Goal: Task Accomplishment & Management: Use online tool/utility

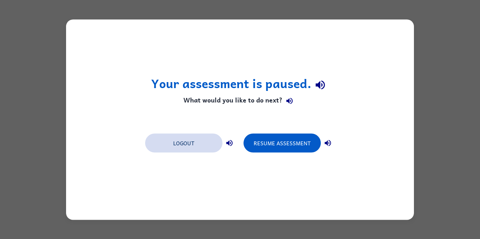
click at [194, 146] on button "Logout" at bounding box center [183, 142] width 77 height 19
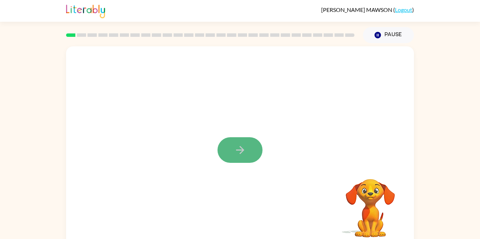
click at [246, 147] on button "button" at bounding box center [239, 150] width 45 height 26
click at [363, 200] on video "Your browser must support playing .mp4 files to use Literably. Please try using…" at bounding box center [370, 203] width 70 height 70
click at [373, 202] on video "Your browser must support playing .mp4 files to use Literably. Please try using…" at bounding box center [370, 203] width 70 height 70
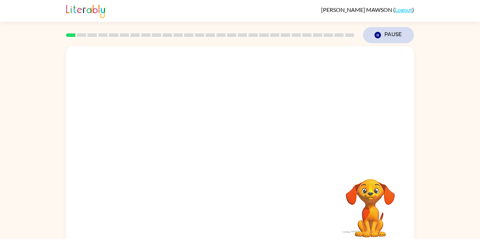
click at [379, 31] on icon "Pause" at bounding box center [378, 35] width 8 height 8
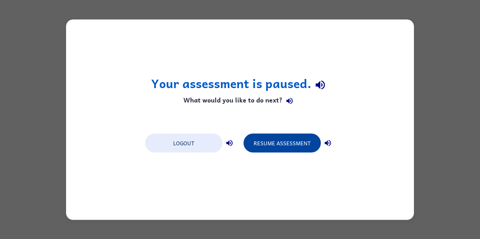
click at [282, 147] on button "Resume Assessment" at bounding box center [281, 142] width 77 height 19
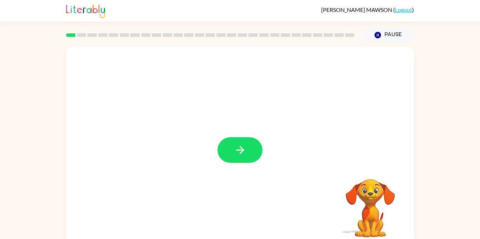
click at [231, 149] on button "button" at bounding box center [239, 150] width 45 height 26
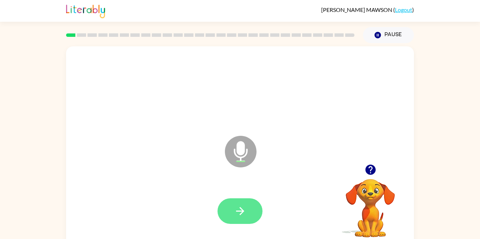
click at [247, 206] on button "button" at bounding box center [239, 211] width 45 height 26
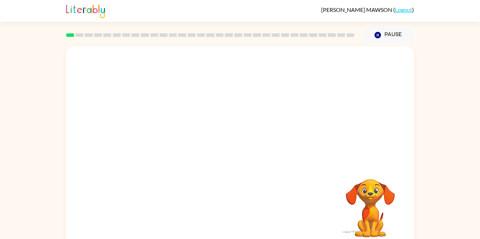
click at [330, 65] on video "Your browser must support playing .mp4 files to use Literably. Please try using…" at bounding box center [240, 105] width 348 height 118
click at [246, 159] on button "button" at bounding box center [239, 150] width 45 height 26
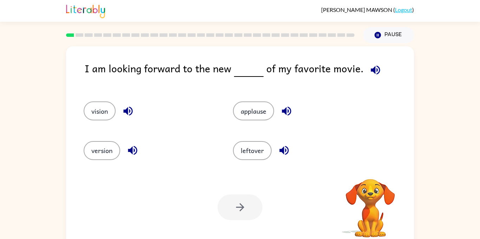
click at [372, 71] on icon "button" at bounding box center [375, 70] width 12 height 12
click at [135, 151] on icon "button" at bounding box center [132, 150] width 12 height 12
click at [130, 114] on icon "button" at bounding box center [128, 111] width 12 height 12
click at [292, 112] on icon "button" at bounding box center [286, 111] width 12 height 12
click at [286, 153] on icon "button" at bounding box center [284, 150] width 12 height 12
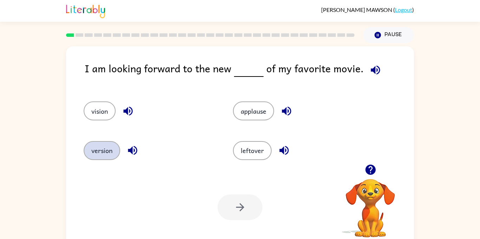
click at [95, 151] on button "version" at bounding box center [102, 150] width 37 height 19
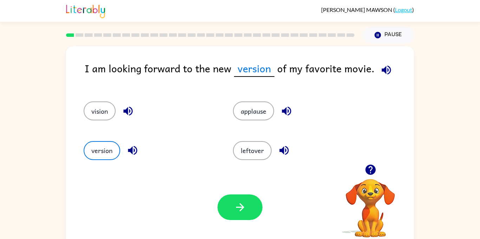
click at [212, 208] on div "Your browser must support playing .mp4 files to use Literably. Please try using…" at bounding box center [240, 207] width 348 height 79
click at [242, 210] on icon "button" at bounding box center [240, 207] width 12 height 12
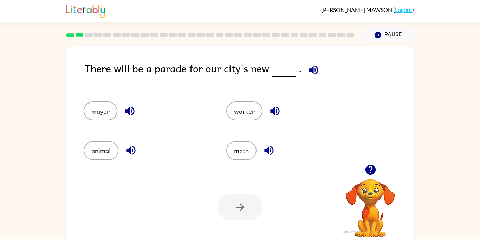
click at [309, 74] on icon "button" at bounding box center [313, 70] width 12 height 12
click at [111, 111] on button "mayor" at bounding box center [101, 110] width 34 height 19
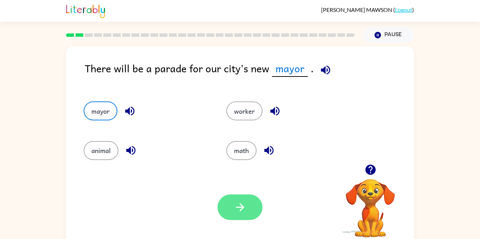
click at [242, 216] on button "button" at bounding box center [239, 207] width 45 height 26
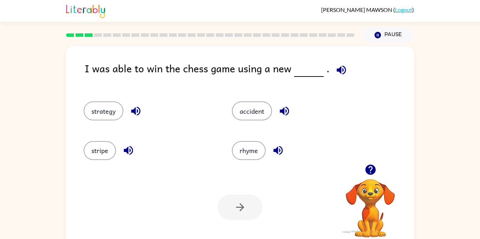
click at [341, 68] on icon "button" at bounding box center [340, 69] width 9 height 9
click at [138, 111] on icon "button" at bounding box center [135, 111] width 9 height 9
click at [103, 114] on button "strategy" at bounding box center [104, 110] width 40 height 19
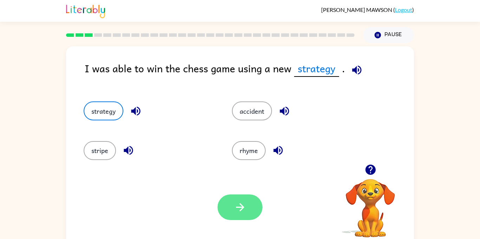
click at [241, 204] on icon "button" at bounding box center [240, 207] width 12 height 12
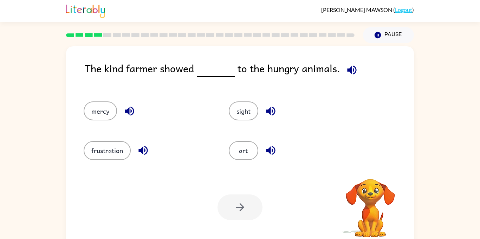
click at [352, 68] on icon "button" at bounding box center [351, 69] width 9 height 9
click at [142, 150] on icon "button" at bounding box center [142, 150] width 9 height 9
click at [132, 120] on div "mercy" at bounding box center [148, 110] width 129 height 19
click at [130, 115] on icon "button" at bounding box center [129, 111] width 12 height 12
click at [273, 113] on icon "button" at bounding box center [270, 111] width 12 height 12
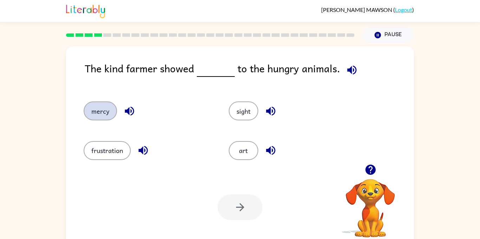
click at [98, 115] on button "mercy" at bounding box center [100, 110] width 33 height 19
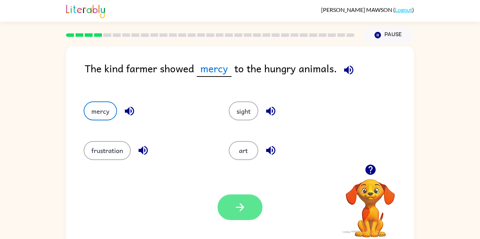
click at [242, 200] on button "button" at bounding box center [239, 207] width 45 height 26
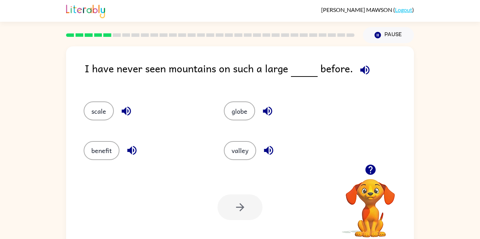
click at [366, 64] on icon "button" at bounding box center [364, 70] width 12 height 12
click at [131, 149] on icon "button" at bounding box center [131, 150] width 9 height 9
click at [243, 147] on button "valley" at bounding box center [240, 150] width 32 height 19
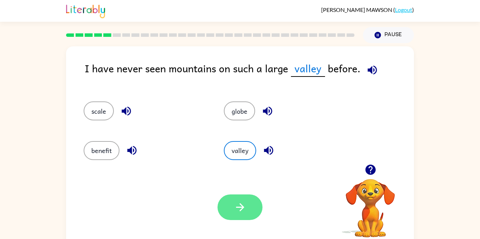
click at [245, 205] on icon "button" at bounding box center [240, 207] width 12 height 12
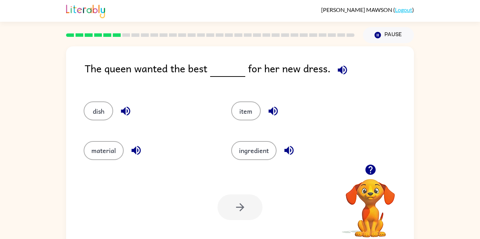
click at [343, 71] on icon "button" at bounding box center [342, 70] width 12 height 12
click at [125, 106] on icon "button" at bounding box center [125, 111] width 12 height 12
click at [136, 152] on icon "button" at bounding box center [136, 150] width 12 height 12
click at [98, 145] on button "material" at bounding box center [104, 150] width 40 height 19
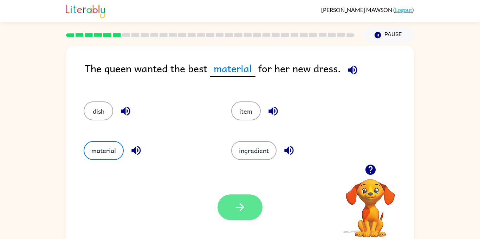
click at [238, 216] on button "button" at bounding box center [239, 207] width 45 height 26
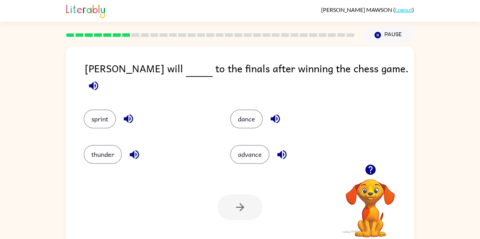
click at [100, 80] on icon "button" at bounding box center [93, 86] width 12 height 12
click at [273, 113] on icon "button" at bounding box center [275, 119] width 12 height 12
click at [107, 114] on button "sprint" at bounding box center [100, 119] width 32 height 19
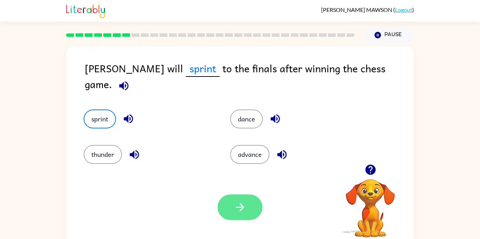
click at [234, 218] on button "button" at bounding box center [239, 207] width 45 height 26
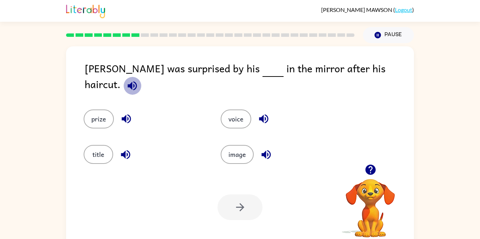
click at [137, 81] on icon "button" at bounding box center [131, 85] width 9 height 9
click at [126, 153] on icon "button" at bounding box center [125, 154] width 12 height 12
click at [264, 113] on icon "button" at bounding box center [263, 119] width 12 height 12
click at [264, 153] on icon "button" at bounding box center [265, 154] width 9 height 9
click at [249, 154] on button "image" at bounding box center [236, 154] width 33 height 19
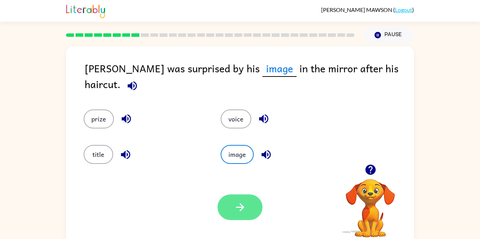
click at [240, 203] on icon "button" at bounding box center [240, 207] width 12 height 12
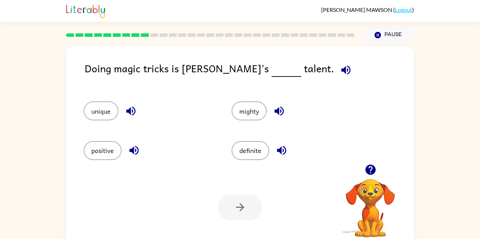
click at [341, 69] on icon "button" at bounding box center [345, 69] width 9 height 9
click at [207, 134] on div "positive" at bounding box center [144, 147] width 148 height 39
click at [283, 149] on icon "button" at bounding box center [281, 150] width 9 height 9
click at [276, 108] on icon "button" at bounding box center [279, 111] width 12 height 12
click at [258, 152] on button "definite" at bounding box center [250, 150] width 38 height 19
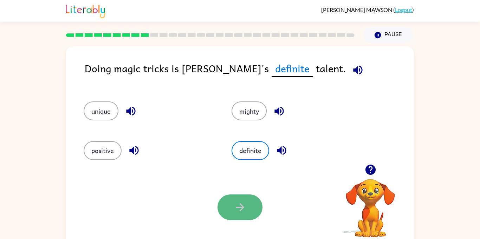
click at [247, 203] on button "button" at bounding box center [239, 207] width 45 height 26
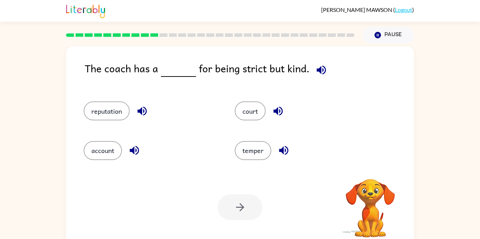
click at [315, 73] on icon "button" at bounding box center [321, 70] width 12 height 12
click at [141, 113] on icon "button" at bounding box center [141, 111] width 9 height 9
click at [104, 105] on button "reputation" at bounding box center [107, 110] width 46 height 19
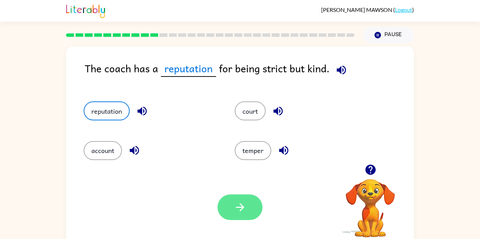
click at [235, 209] on icon "button" at bounding box center [240, 207] width 12 height 12
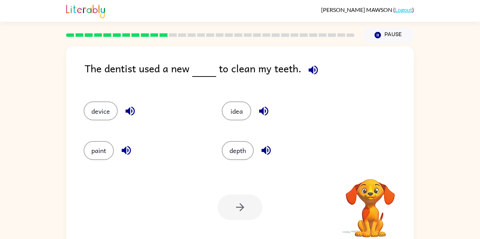
click at [234, 161] on div "depth" at bounding box center [277, 147] width 138 height 39
click at [233, 158] on button "depth" at bounding box center [238, 150] width 32 height 19
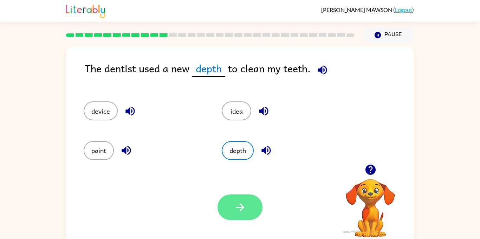
click at [243, 219] on button "button" at bounding box center [239, 207] width 45 height 26
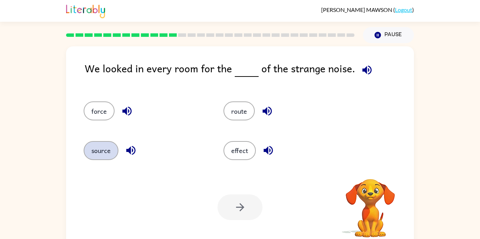
click at [97, 150] on button "source" at bounding box center [101, 150] width 35 height 19
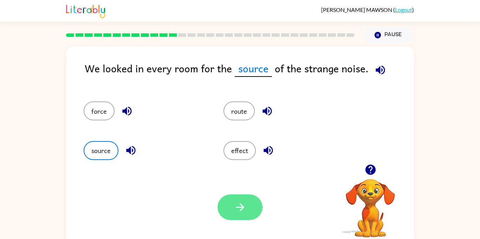
click at [240, 201] on icon "button" at bounding box center [240, 207] width 12 height 12
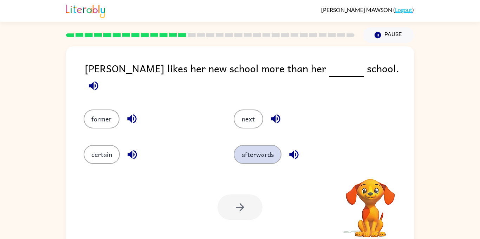
click at [239, 145] on button "afterwards" at bounding box center [257, 154] width 48 height 19
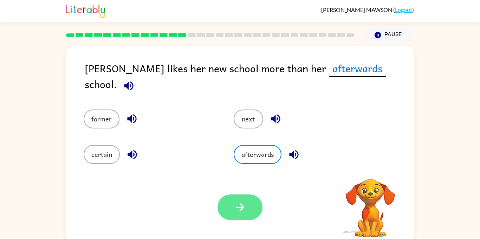
click at [238, 204] on icon "button" at bounding box center [240, 207] width 12 height 12
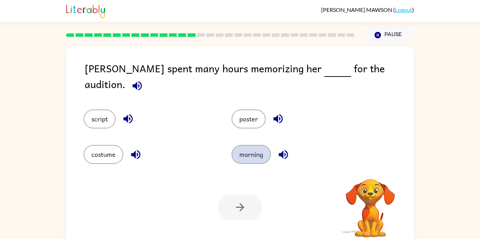
click at [250, 150] on button "morning" at bounding box center [250, 154] width 39 height 19
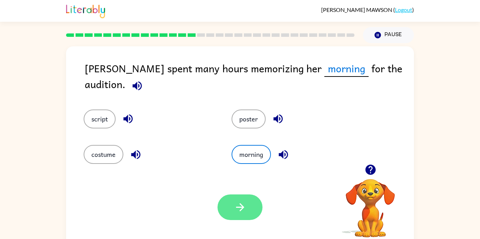
click at [241, 204] on icon "button" at bounding box center [240, 207] width 12 height 12
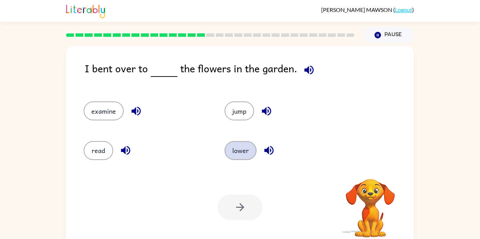
click at [239, 146] on button "lower" at bounding box center [240, 150] width 32 height 19
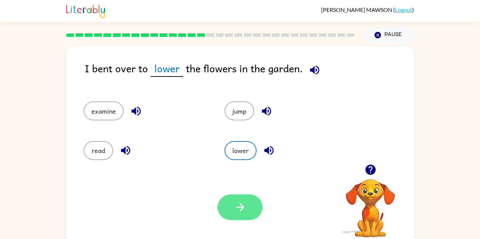
click at [239, 204] on icon "button" at bounding box center [240, 207] width 12 height 12
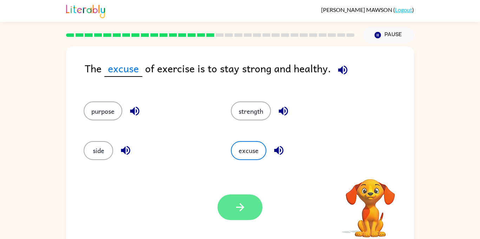
click at [240, 204] on icon "button" at bounding box center [240, 207] width 8 height 8
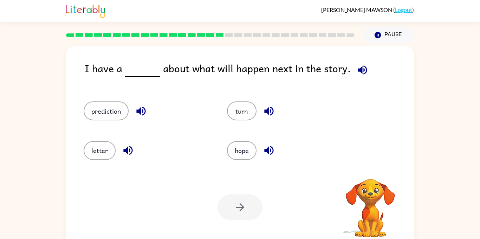
click at [238, 151] on button "hope" at bounding box center [241, 150] width 29 height 19
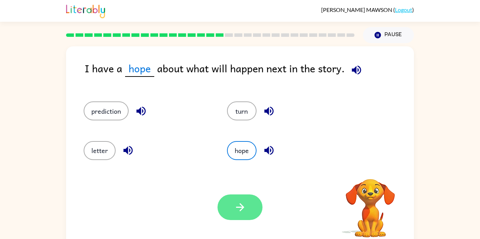
click at [238, 201] on icon "button" at bounding box center [240, 207] width 12 height 12
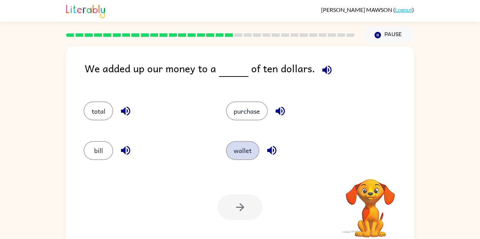
click at [238, 154] on button "wallet" at bounding box center [242, 150] width 33 height 19
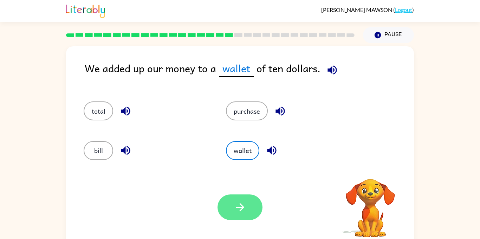
click at [239, 199] on button "button" at bounding box center [239, 207] width 45 height 26
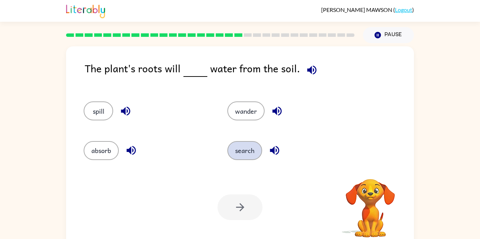
click at [240, 154] on button "search" at bounding box center [244, 150] width 35 height 19
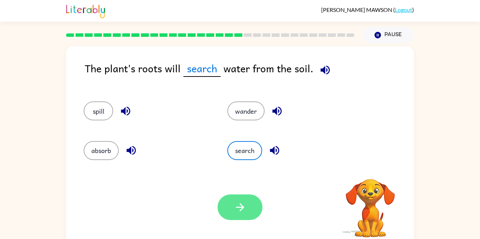
click at [244, 210] on icon "button" at bounding box center [240, 207] width 12 height 12
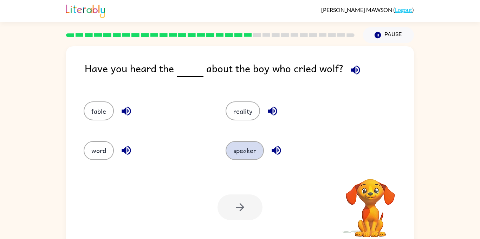
click at [246, 149] on button "speaker" at bounding box center [244, 150] width 38 height 19
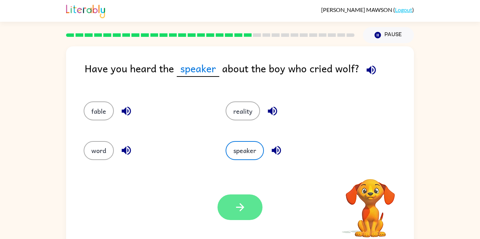
click at [236, 216] on button "button" at bounding box center [239, 207] width 45 height 26
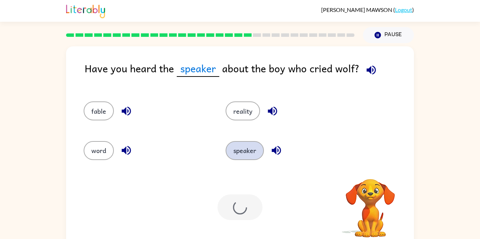
click at [245, 151] on button "speaker" at bounding box center [244, 150] width 38 height 19
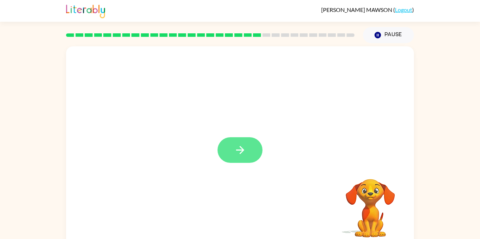
click at [232, 152] on button "button" at bounding box center [239, 150] width 45 height 26
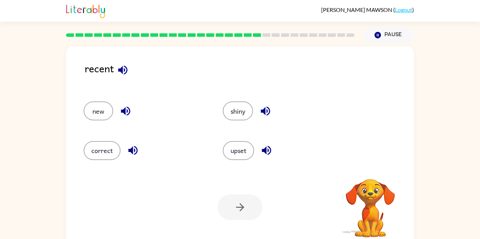
click at [119, 66] on icon "button" at bounding box center [123, 70] width 12 height 12
click at [124, 143] on div "correct" at bounding box center [145, 150] width 123 height 19
click at [92, 115] on button "new" at bounding box center [98, 110] width 29 height 19
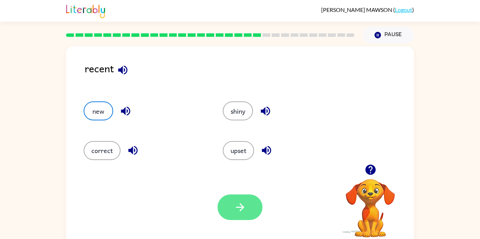
click at [253, 206] on button "button" at bounding box center [239, 207] width 45 height 26
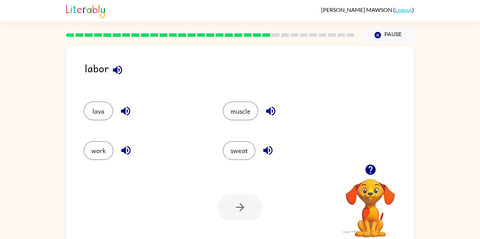
click at [119, 72] on icon "button" at bounding box center [117, 70] width 12 height 12
click at [264, 150] on icon "button" at bounding box center [267, 150] width 9 height 9
click at [91, 153] on button "work" at bounding box center [99, 150] width 30 height 19
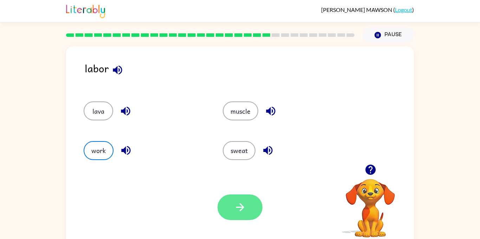
click at [255, 205] on button "button" at bounding box center [239, 207] width 45 height 26
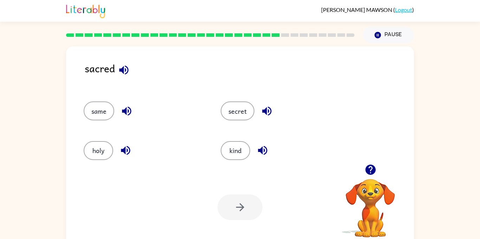
click at [121, 68] on icon "button" at bounding box center [124, 70] width 12 height 12
click at [240, 109] on button "secret" at bounding box center [237, 110] width 34 height 19
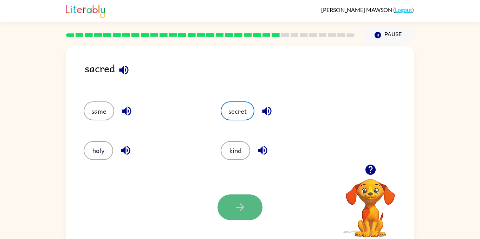
click at [238, 200] on button "button" at bounding box center [239, 207] width 45 height 26
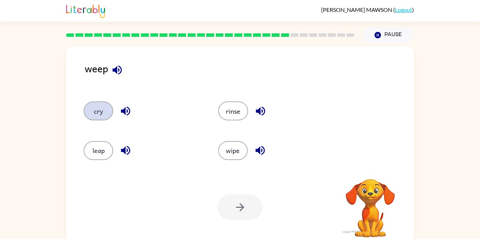
click at [111, 113] on button "cry" at bounding box center [98, 110] width 29 height 19
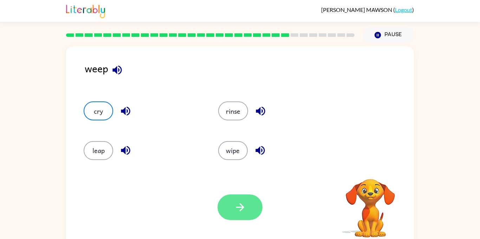
click at [248, 208] on button "button" at bounding box center [239, 207] width 45 height 26
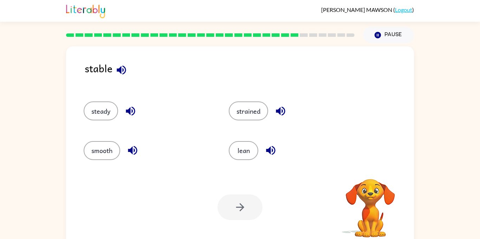
click at [119, 71] on icon "button" at bounding box center [121, 69] width 9 height 9
click at [121, 74] on icon "button" at bounding box center [121, 70] width 12 height 12
click at [132, 113] on icon "button" at bounding box center [130, 111] width 9 height 9
click at [132, 147] on icon "button" at bounding box center [132, 150] width 9 height 9
click at [99, 113] on button "steady" at bounding box center [101, 110] width 34 height 19
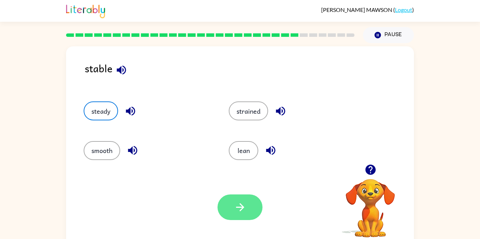
click at [239, 206] on icon "button" at bounding box center [240, 207] width 12 height 12
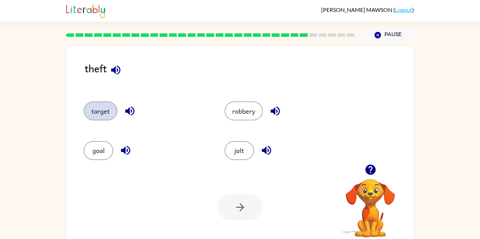
click at [90, 116] on button "target" at bounding box center [101, 110] width 34 height 19
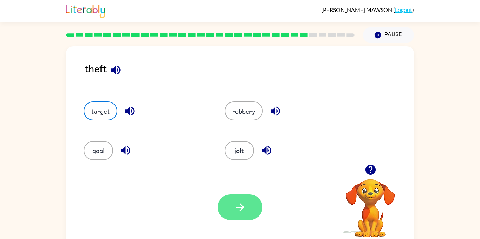
click at [237, 213] on icon "button" at bounding box center [240, 207] width 12 height 12
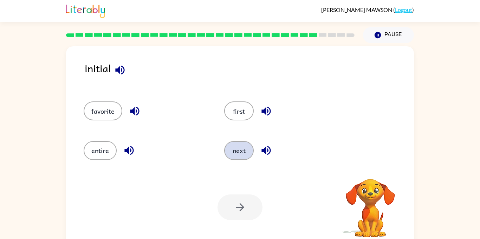
click at [236, 148] on button "next" at bounding box center [238, 150] width 29 height 19
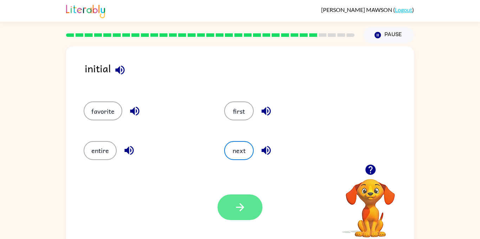
click at [238, 201] on icon "button" at bounding box center [240, 207] width 12 height 12
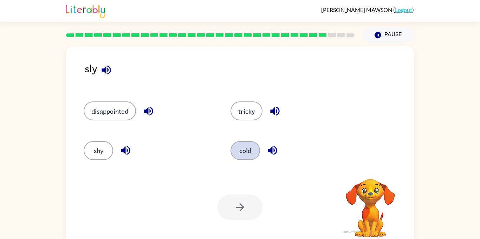
click at [233, 152] on button "cold" at bounding box center [244, 150] width 29 height 19
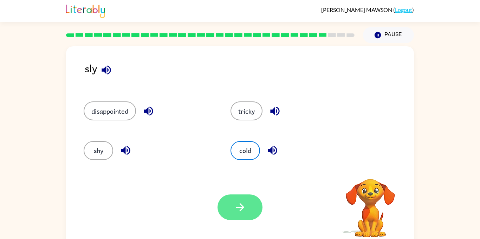
click at [237, 206] on icon "button" at bounding box center [240, 207] width 12 height 12
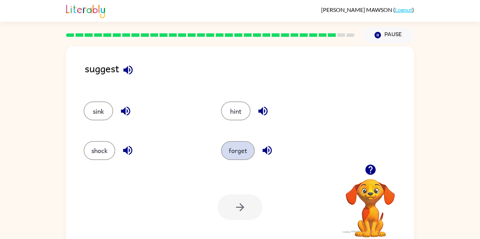
click at [230, 143] on button "forget" at bounding box center [238, 150] width 34 height 19
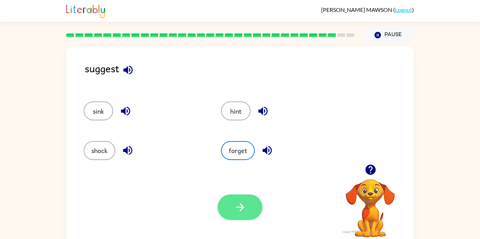
click at [231, 205] on button "button" at bounding box center [239, 207] width 45 height 26
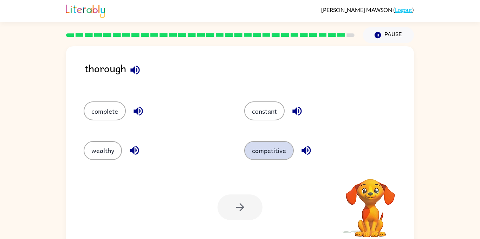
click at [255, 141] on button "competitive" at bounding box center [268, 150] width 49 height 19
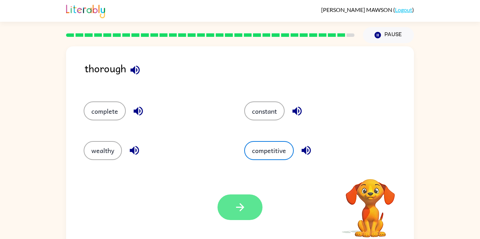
click at [245, 202] on icon "button" at bounding box center [240, 207] width 12 height 12
